Goal: Entertainment & Leisure: Consume media (video, audio)

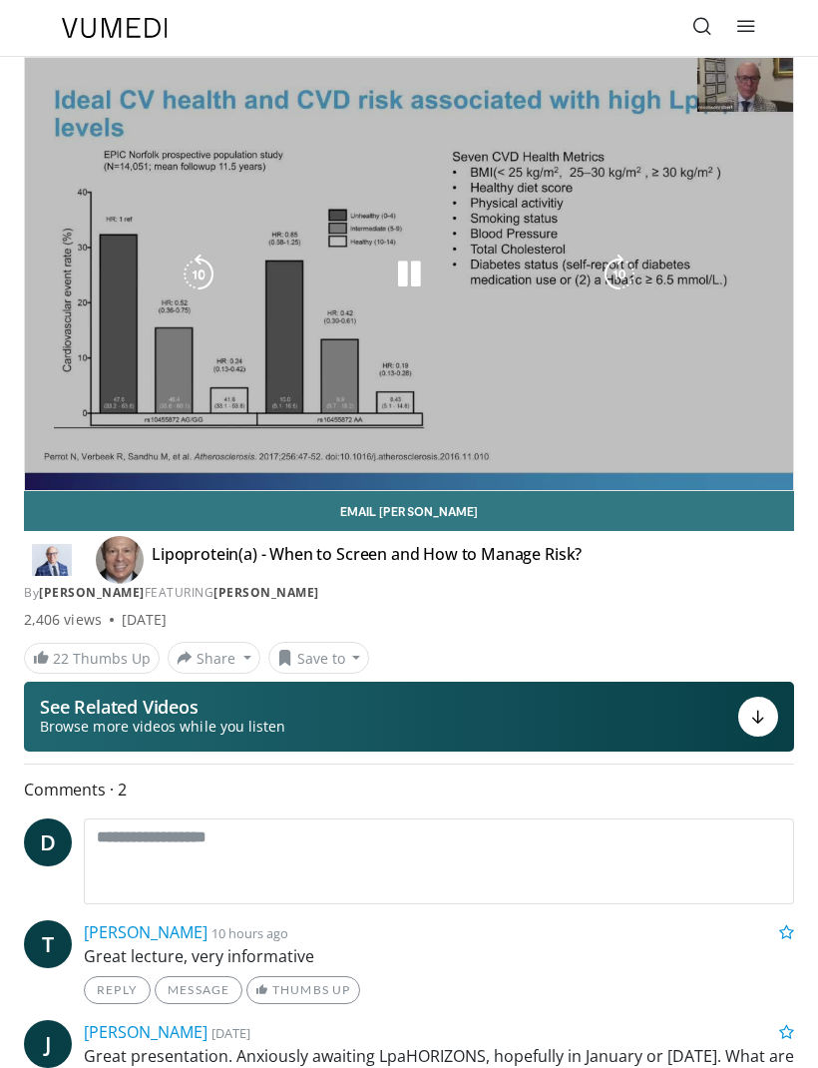
click at [753, 84] on div "10 seconds Tap to unmute" at bounding box center [409, 274] width 768 height 432
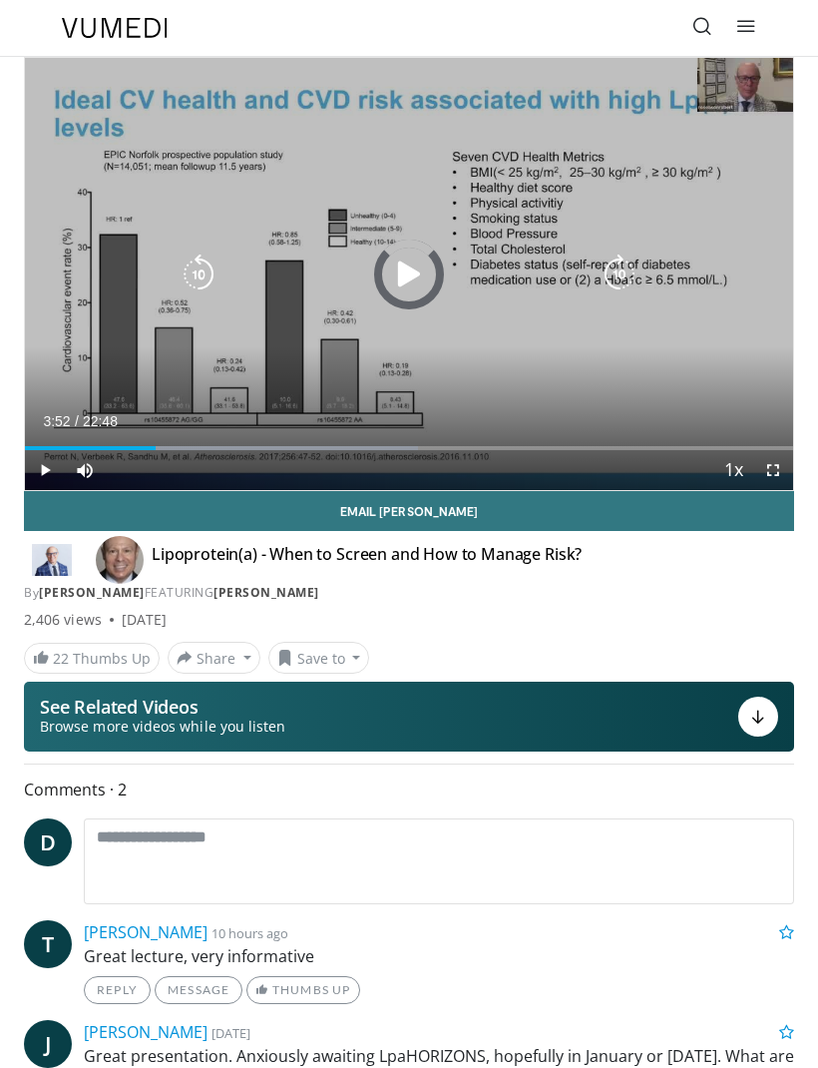
click at [160, 446] on div "Progress Bar" at bounding box center [266, 448] width 303 height 4
click at [320, 446] on div "Progress Bar" at bounding box center [188, 448] width 327 height 4
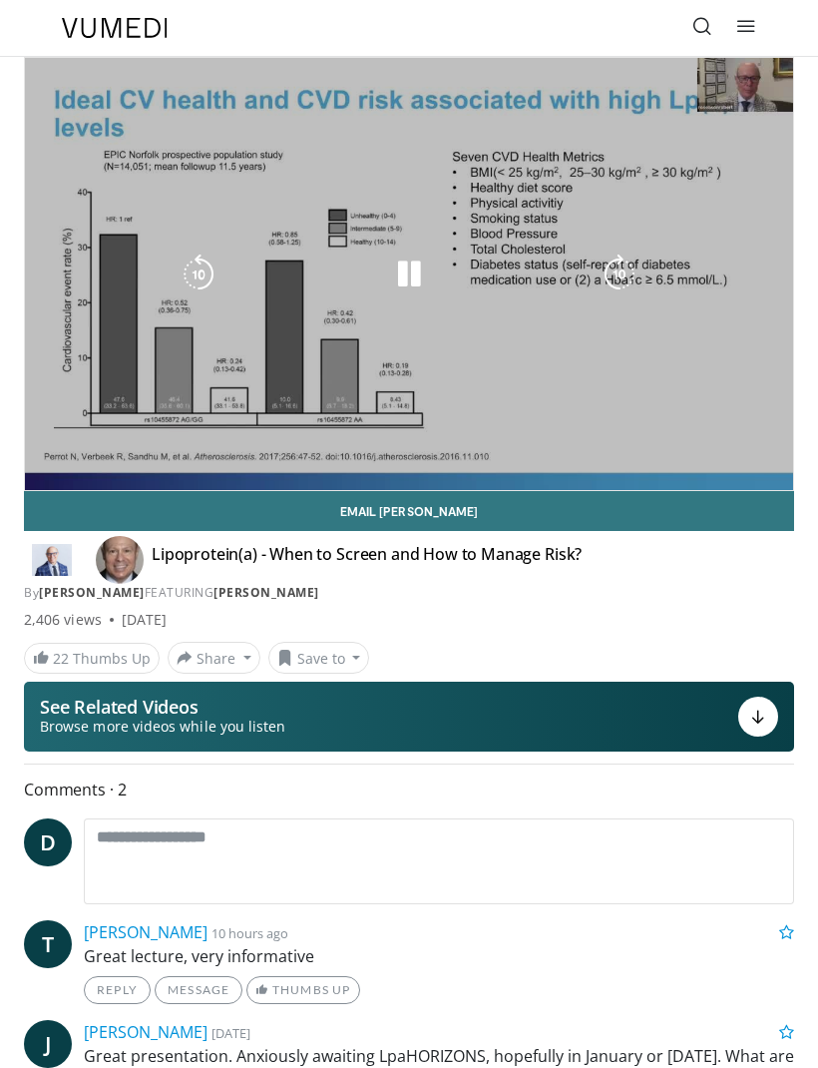
click at [309, 471] on div "Loaded : 54.23%" at bounding box center [409, 480] width 768 height 19
click at [332, 471] on div "Loaded : 37.27%" at bounding box center [409, 480] width 768 height 19
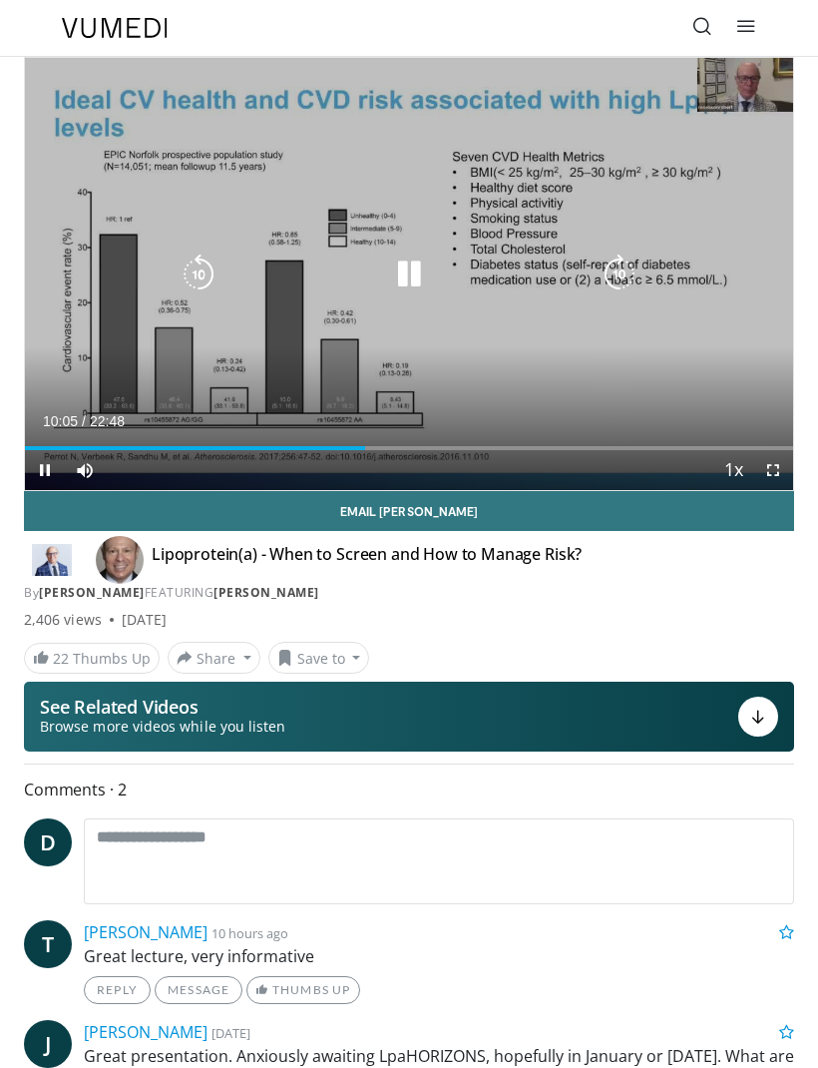
click at [324, 433] on div "Loaded : 0.00%" at bounding box center [409, 440] width 768 height 19
click at [575, 442] on div "Loaded : 0.00%" at bounding box center [409, 440] width 768 height 19
click at [573, 448] on div "Progress Bar" at bounding box center [300, 448] width 551 height 4
click at [577, 461] on div "Current Time 16:15 / Duration 22:48 Pause Skip Backward Skip Forward Mute Loade…" at bounding box center [409, 470] width 768 height 40
click at [580, 449] on div "Loaded : 94.28%" at bounding box center [409, 448] width 768 height 4
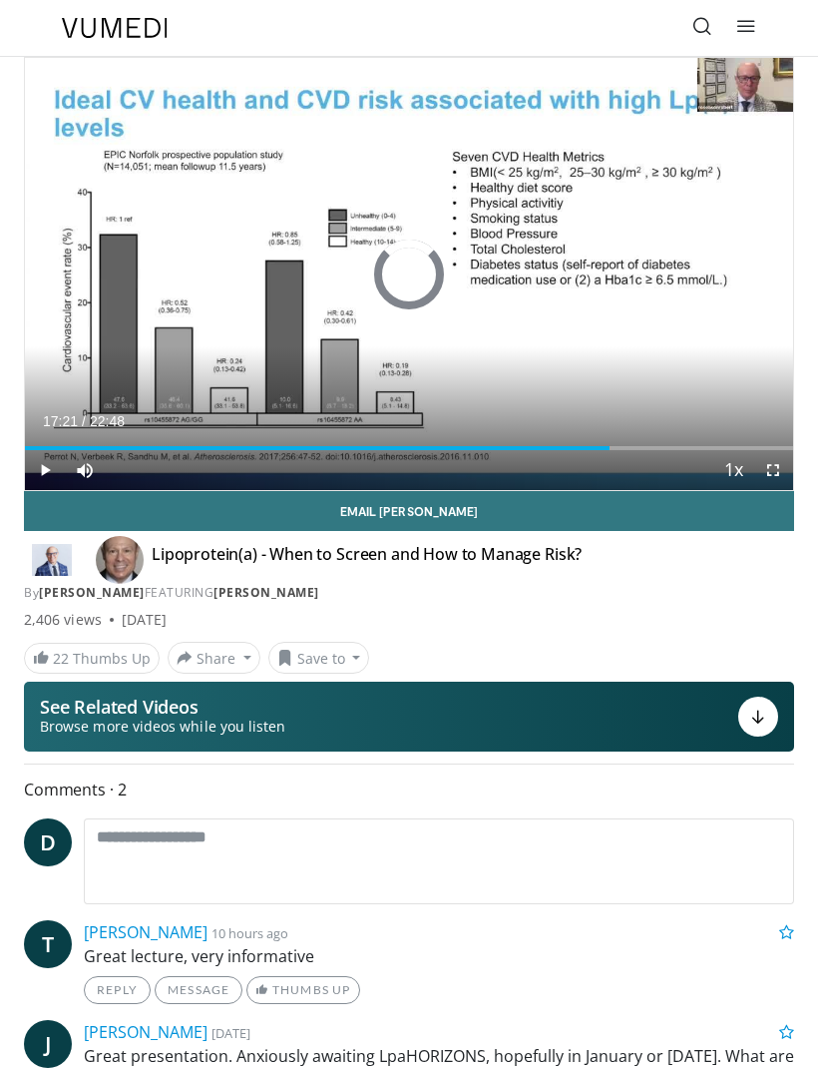
click at [574, 447] on div "Progress Bar" at bounding box center [317, 448] width 585 height 4
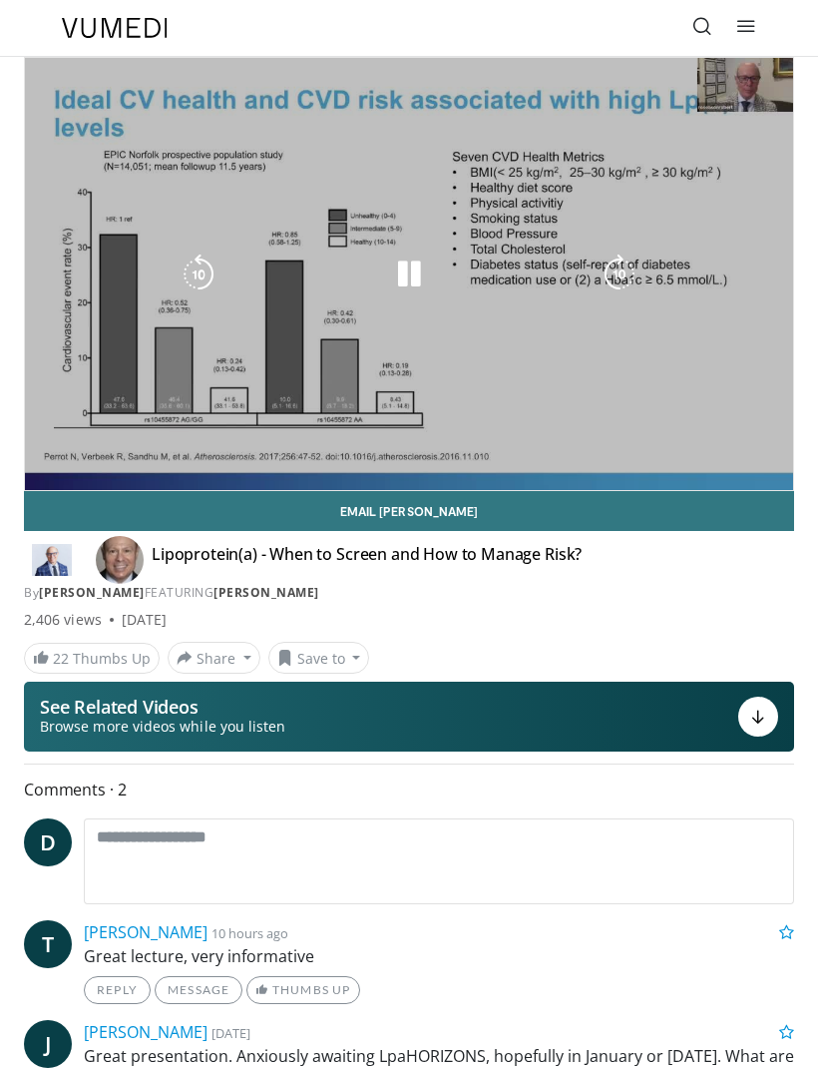
click at [621, 490] on div "Current Time 16:25 / Duration 22:48 Pause Skip Backward Skip Forward Mute Loade…" at bounding box center [409, 510] width 768 height 40
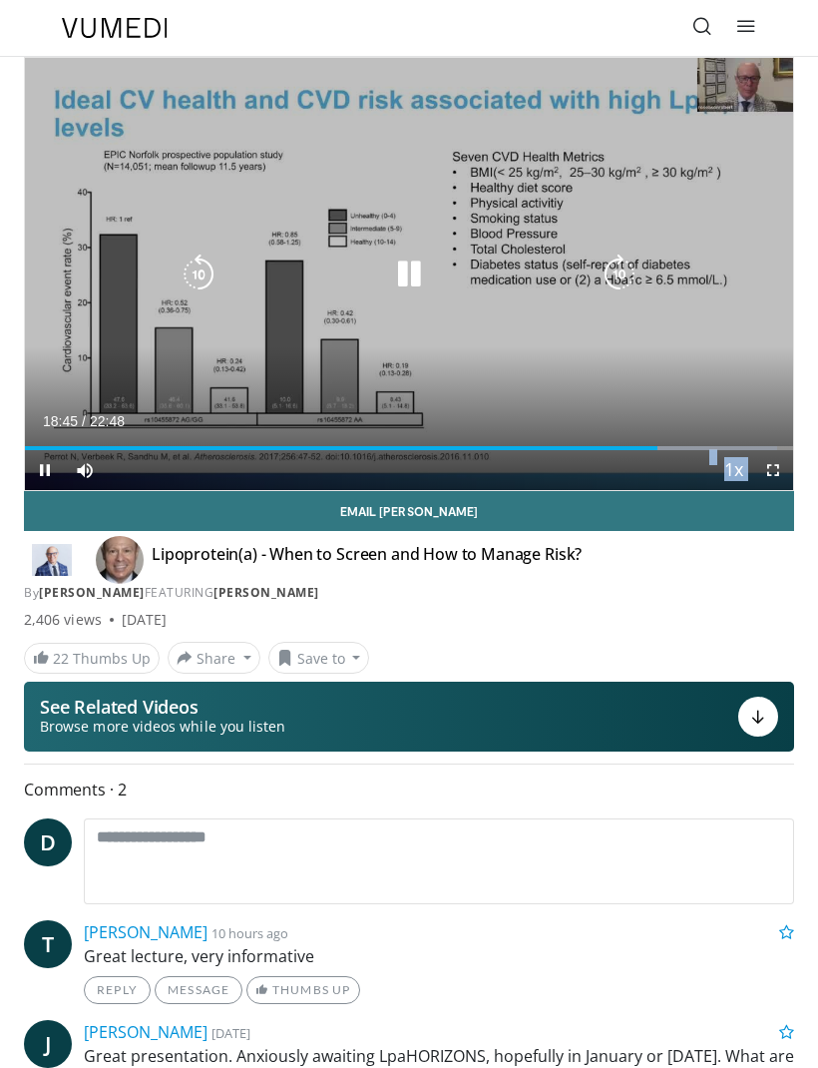
click at [675, 447] on div "Progress Bar" at bounding box center [710, 448] width 135 height 4
click at [710, 446] on div "Progress Bar" at bounding box center [718, 448] width 151 height 4
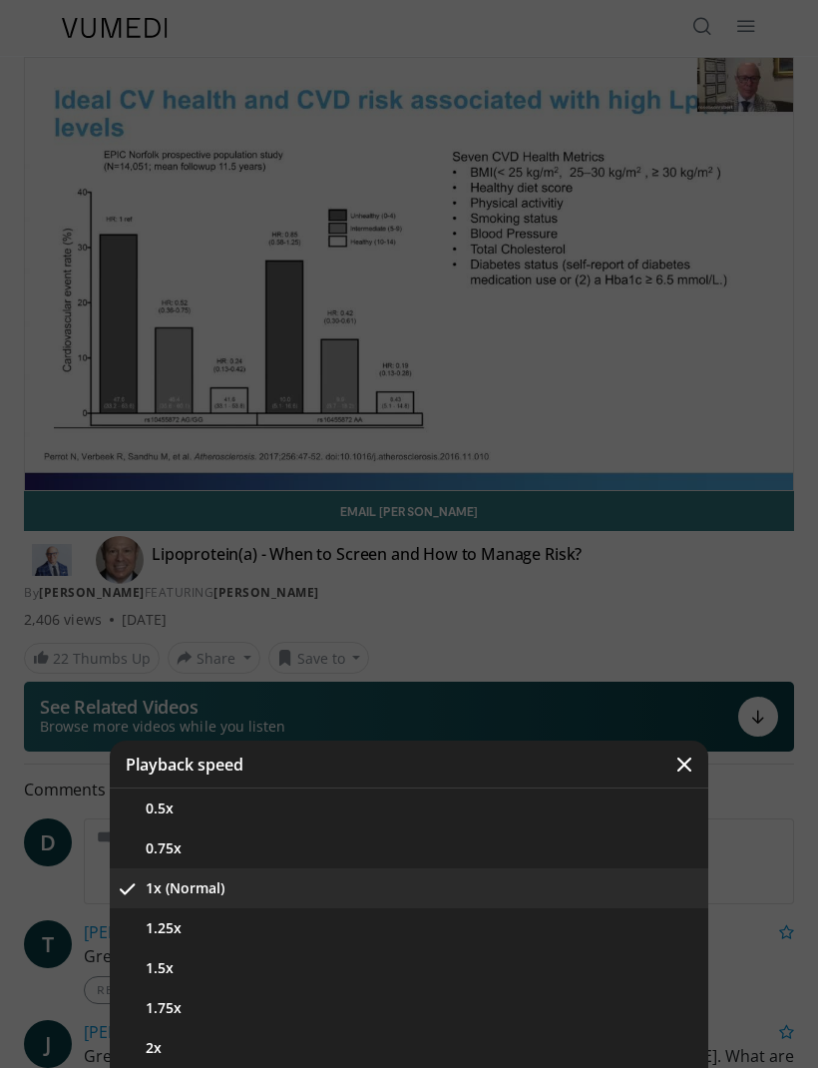
click at [746, 447] on div "Video Player" at bounding box center [409, 534] width 818 height 1068
click at [656, 451] on div "Video Player" at bounding box center [409, 534] width 818 height 1068
click at [694, 441] on div "Video Player" at bounding box center [409, 534] width 818 height 1068
